Goal: Task Accomplishment & Management: Manage account settings

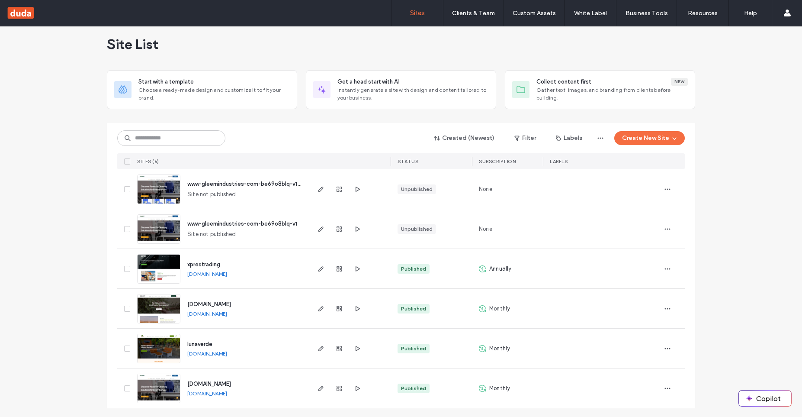
scroll to position [10, 0]
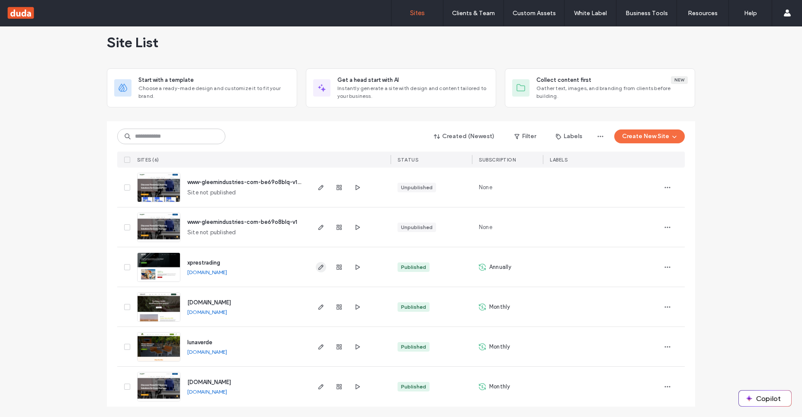
click at [320, 267] on use "button" at bounding box center [321, 266] width 5 height 5
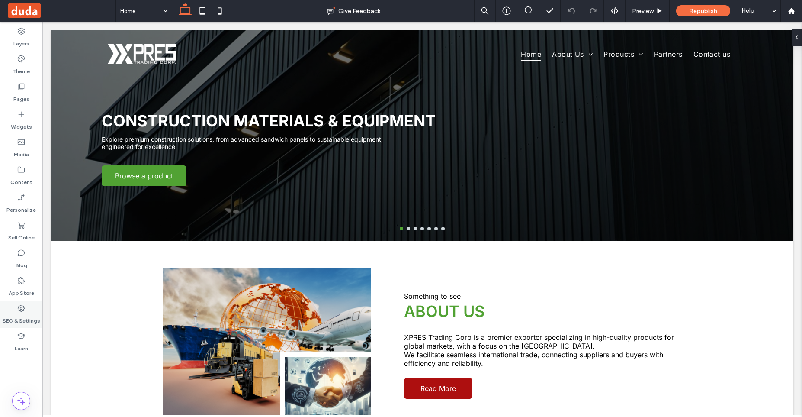
click at [23, 312] on icon at bounding box center [21, 308] width 9 height 9
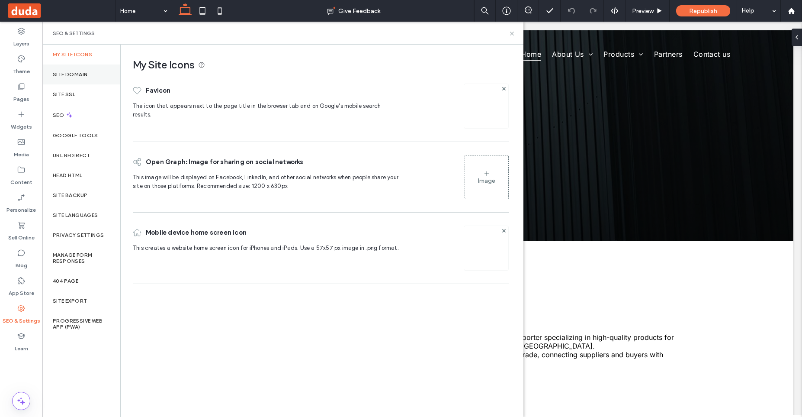
click at [75, 71] on div "Site Domain" at bounding box center [81, 74] width 78 height 20
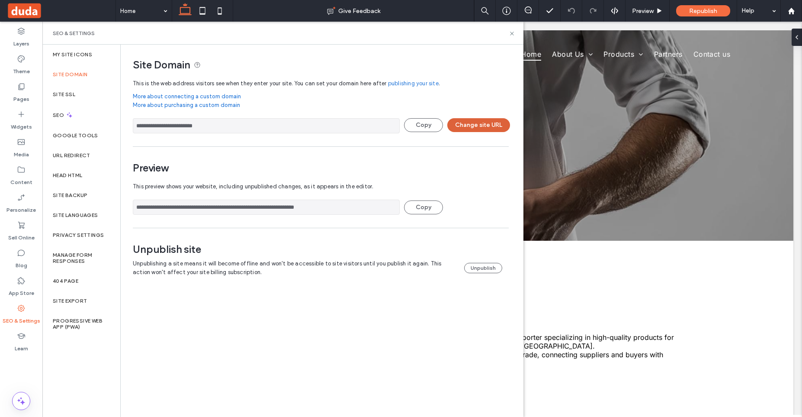
click at [467, 125] on button "Change site URL" at bounding box center [479, 125] width 63 height 14
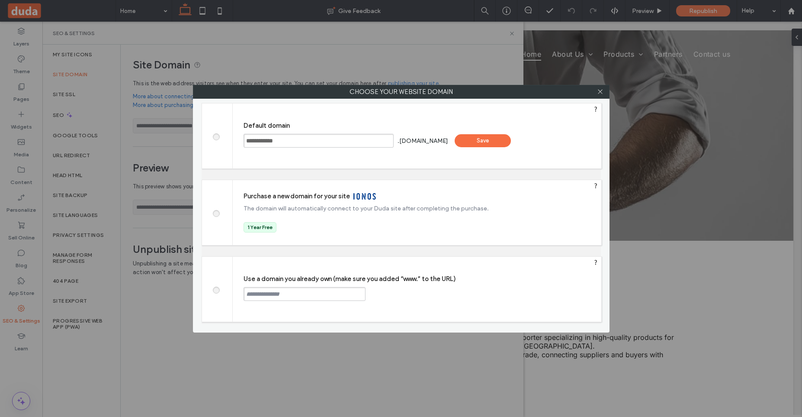
click at [294, 290] on input "text" at bounding box center [305, 294] width 122 height 14
paste input "**********"
click at [247, 293] on input "**********" at bounding box center [305, 294] width 122 height 14
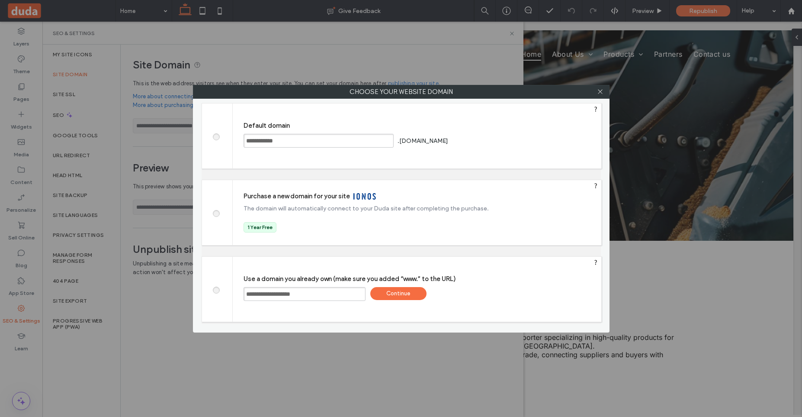
type input "**********"
click at [397, 299] on div "Continue" at bounding box center [399, 293] width 56 height 13
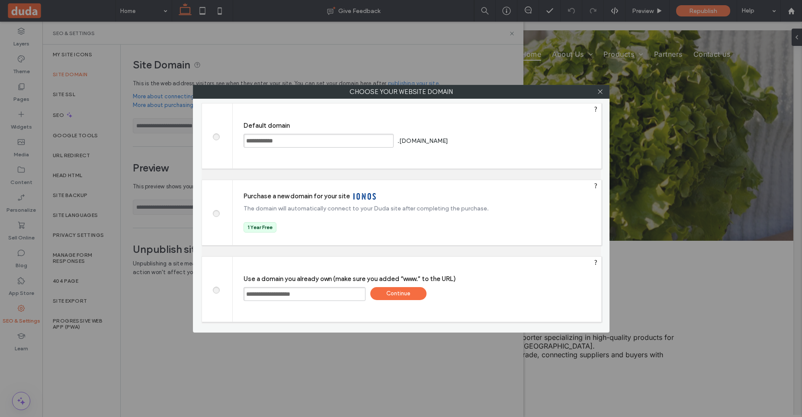
click at [349, 111] on div at bounding box center [401, 208] width 802 height 417
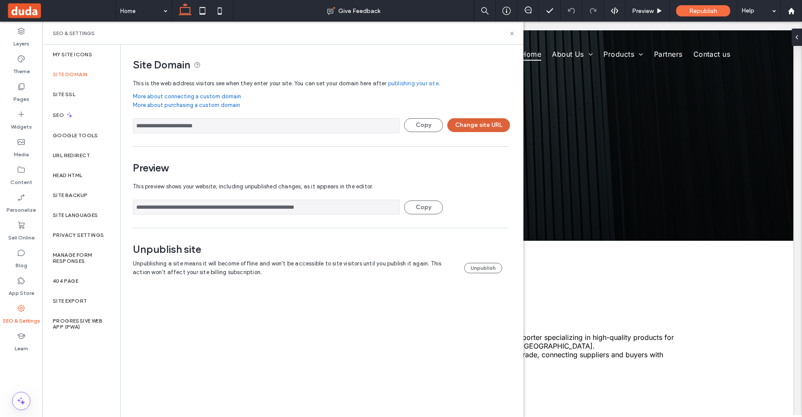
click at [461, 127] on button "Change site URL" at bounding box center [479, 125] width 63 height 14
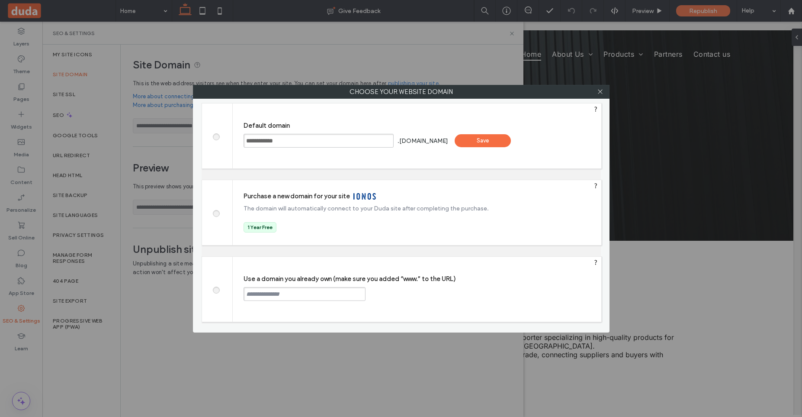
click at [216, 286] on label at bounding box center [216, 289] width 16 height 6
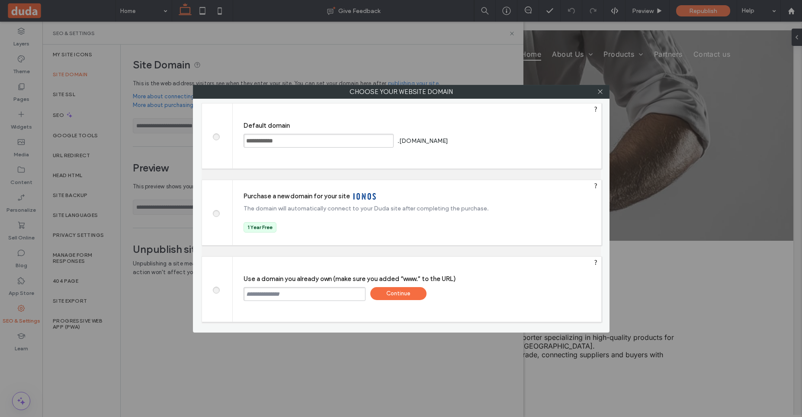
click at [296, 294] on input "text" at bounding box center [305, 294] width 122 height 14
paste input "**********"
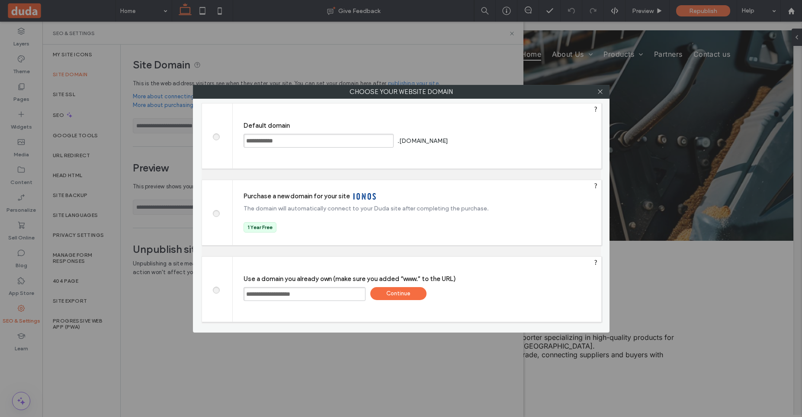
type input "**********"
click at [405, 293] on div "Continue" at bounding box center [399, 293] width 56 height 13
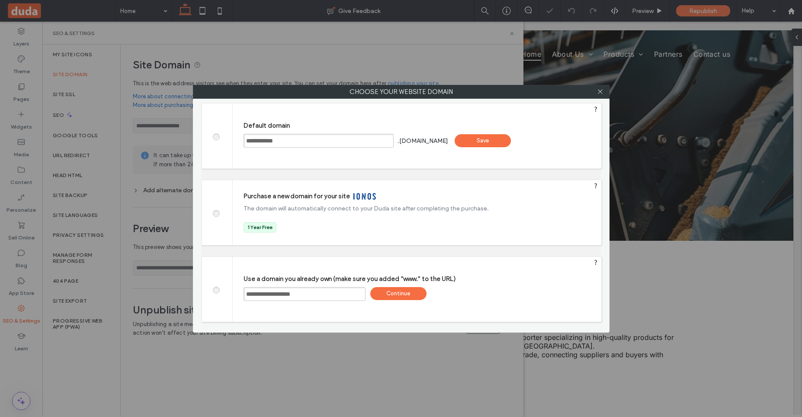
type input "**********"
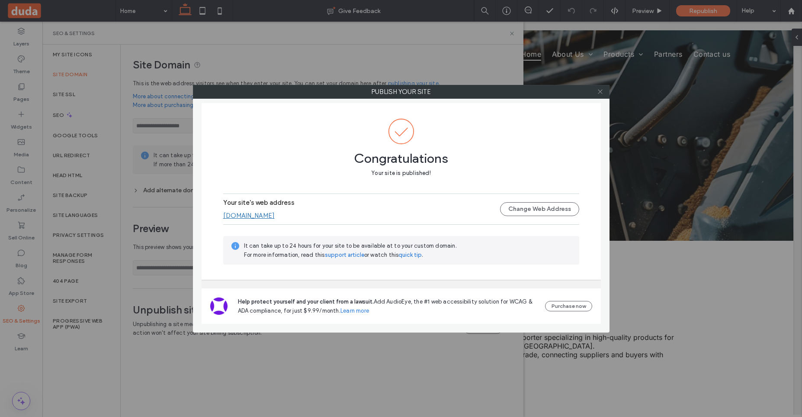
click at [603, 92] on icon at bounding box center [600, 91] width 6 height 6
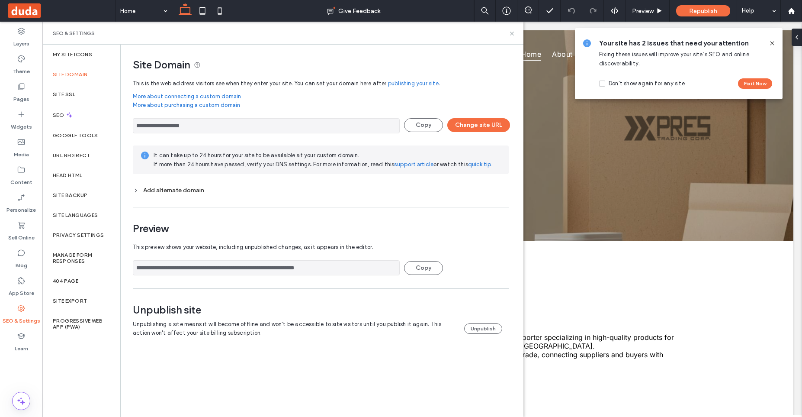
click at [773, 42] on icon at bounding box center [772, 43] width 7 height 7
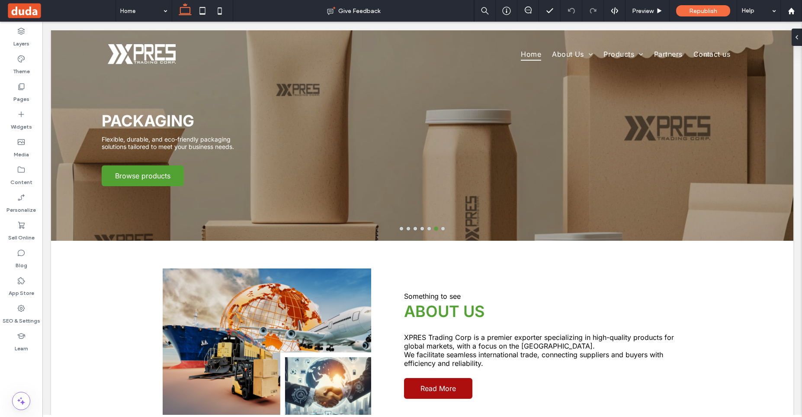
click at [36, 15] on span at bounding box center [60, 10] width 109 height 17
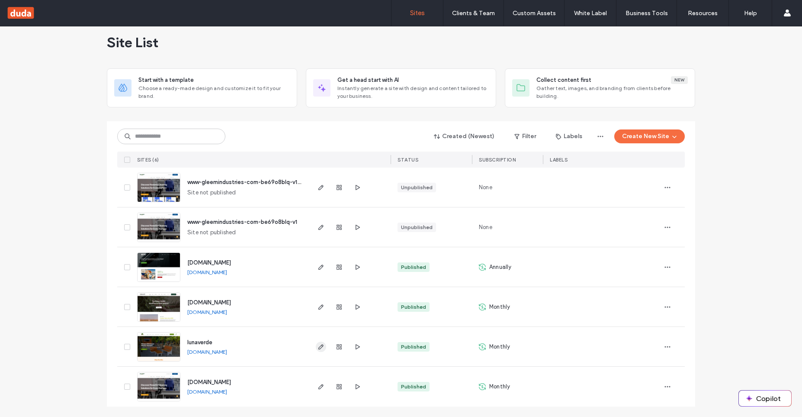
click at [323, 349] on icon "button" at bounding box center [321, 346] width 7 height 7
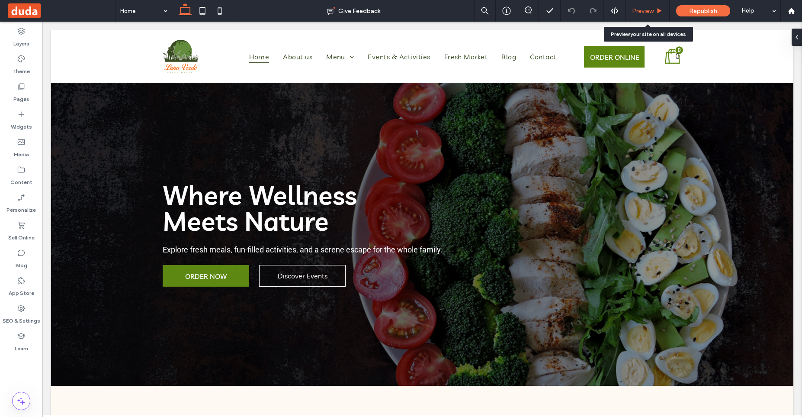
click at [645, 15] on div "Preview" at bounding box center [648, 11] width 44 height 22
click at [647, 8] on span "Preview" at bounding box center [643, 10] width 22 height 7
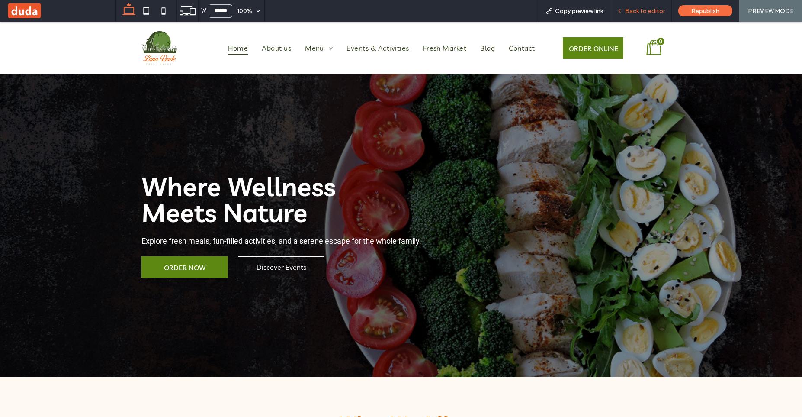
click at [638, 10] on span "Back to editor" at bounding box center [645, 10] width 40 height 7
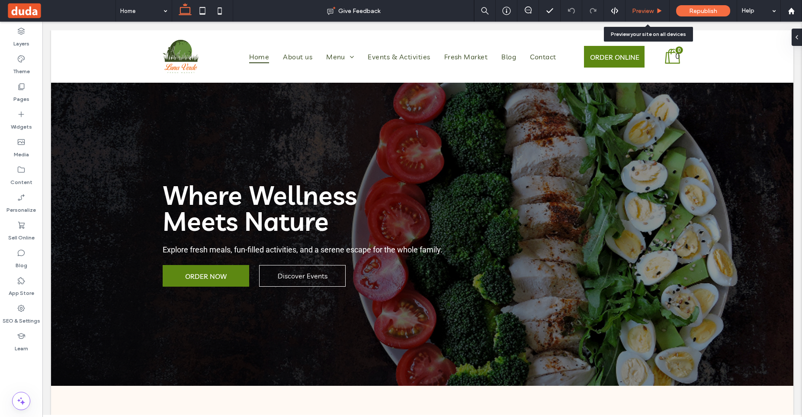
click at [635, 11] on span "Preview" at bounding box center [643, 10] width 22 height 7
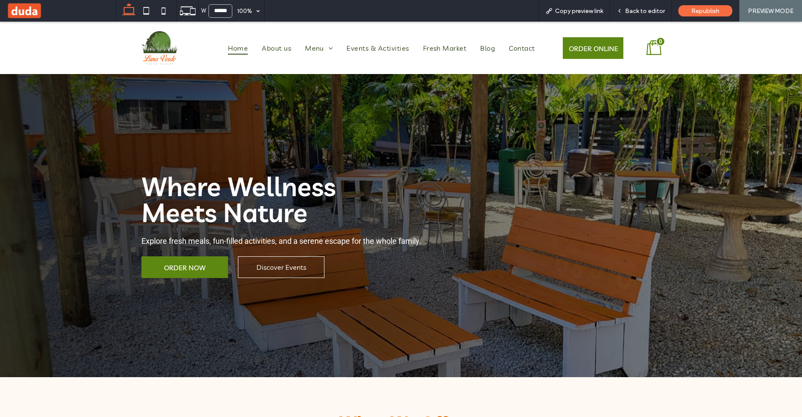
click at [760, 11] on span "PREVIEW MODE" at bounding box center [770, 10] width 45 height 7
click at [656, 4] on div "Back to editor" at bounding box center [641, 11] width 62 height 22
click at [636, 13] on span "Back to editor" at bounding box center [645, 10] width 40 height 7
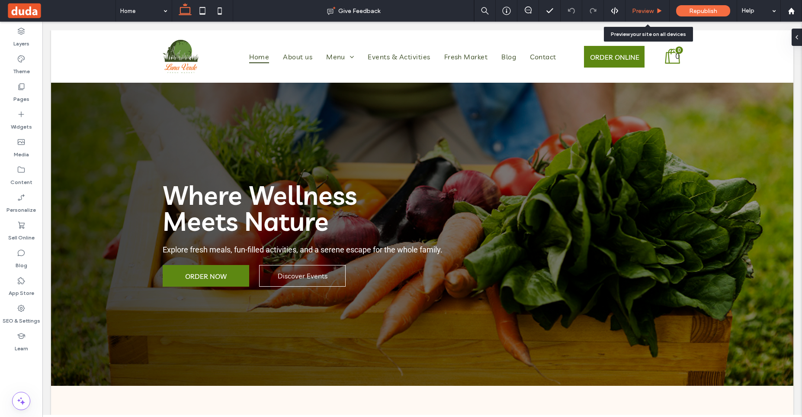
click at [652, 18] on div "Preview" at bounding box center [648, 11] width 44 height 22
click at [648, 11] on span "Preview" at bounding box center [643, 10] width 22 height 7
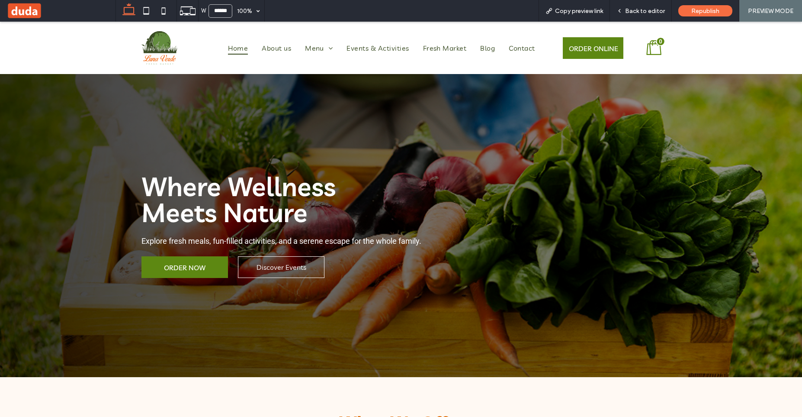
click at [648, 11] on span "Back to editor" at bounding box center [645, 10] width 40 height 7
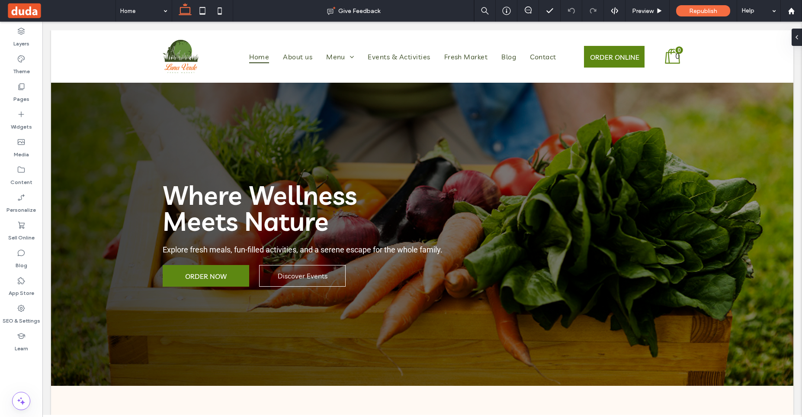
click at [31, 13] on span at bounding box center [60, 10] width 109 height 17
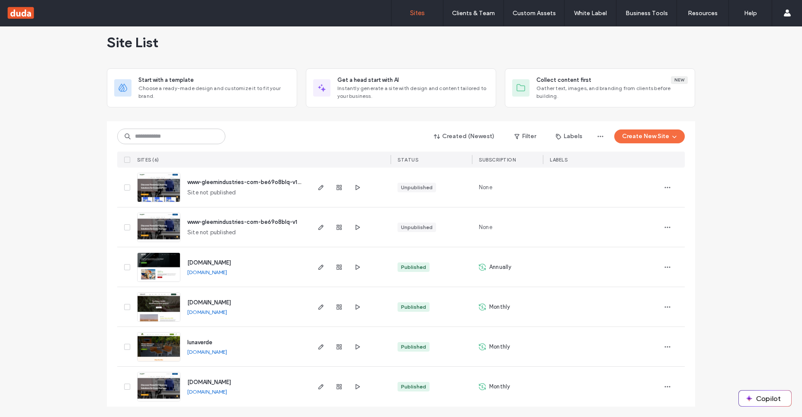
click at [226, 354] on link "[DOMAIN_NAME]" at bounding box center [207, 351] width 40 height 6
